Goal: Book appointment/travel/reservation

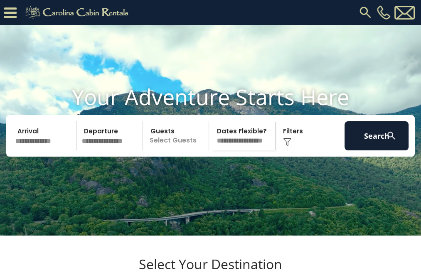
click at [55, 157] on div "Arrival Departure Guests Select Guests Guests - 0 + + **" at bounding box center [210, 136] width 409 height 42
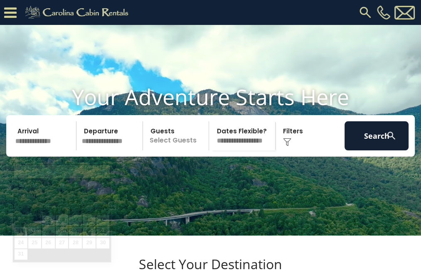
click at [51, 148] on input "text" at bounding box center [44, 135] width 64 height 29
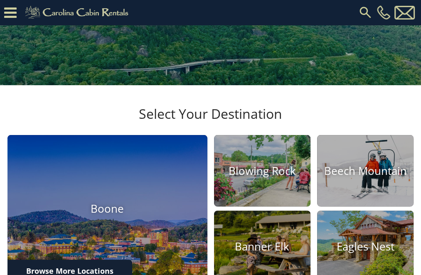
scroll to position [95, 0]
